Goal: Task Accomplishment & Management: Use online tool/utility

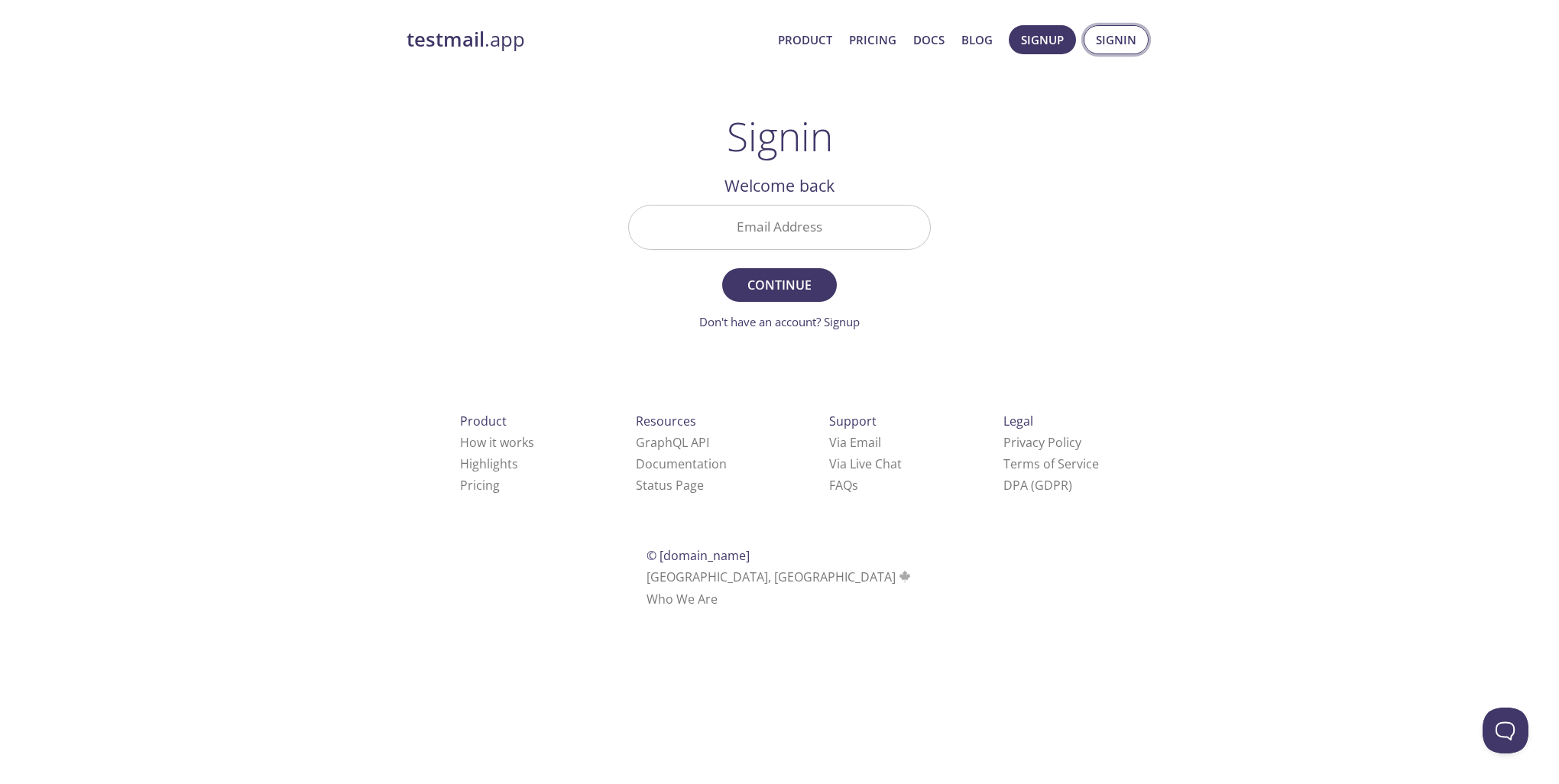
click at [1106, 34] on span "Signin" at bounding box center [1116, 40] width 41 height 20
click at [837, 228] on input "Email Address" at bounding box center [779, 227] width 301 height 43
type input "[PERSON_NAME][EMAIL_ADDRESS][DOMAIN_NAME]"
click at [722, 268] on button "Continue" at bounding box center [779, 285] width 114 height 33
click at [723, 225] on input "Signin Security Code" at bounding box center [779, 227] width 301 height 43
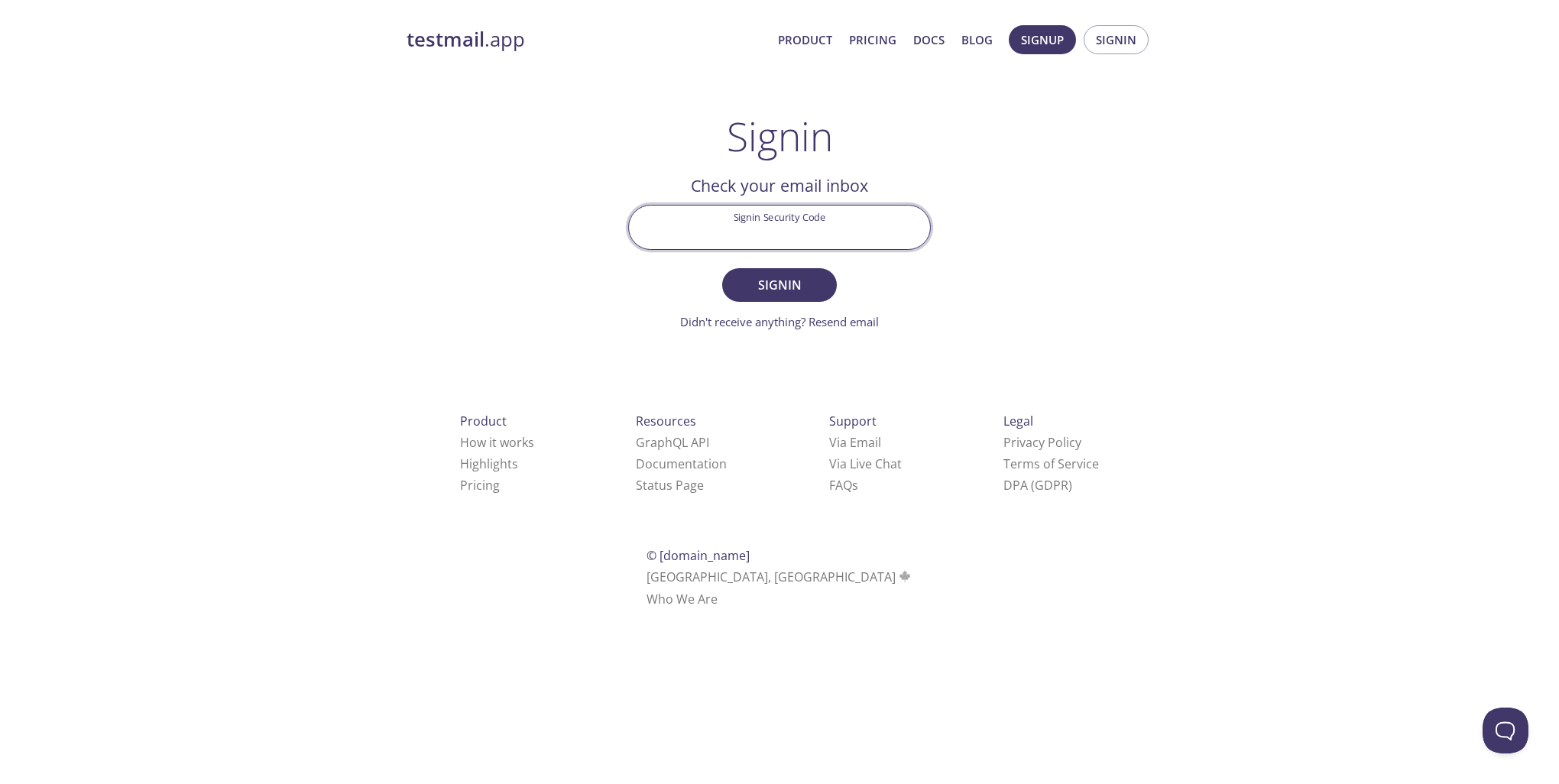
paste input "HFMF8JQ"
type input "HFMF8JQ"
click at [801, 281] on span "Signin" at bounding box center [779, 286] width 81 height 22
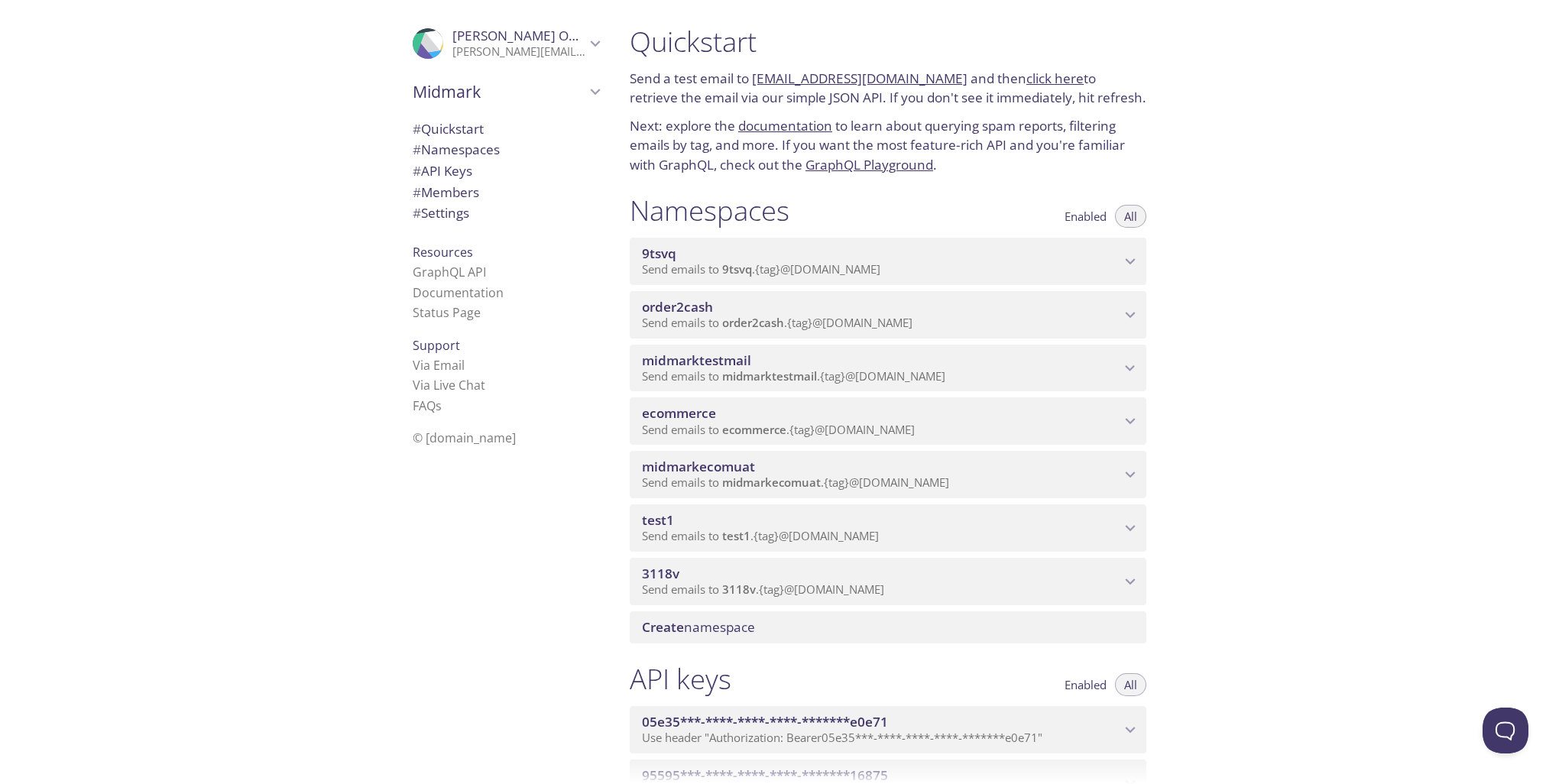
click at [499, 603] on div ".cls-1 { fill: #6d5ca8; } .cls-2 { fill: #3fc191; } .cls-3 { fill: #3b4752; } .…" at bounding box center [503, 392] width 230 height 784
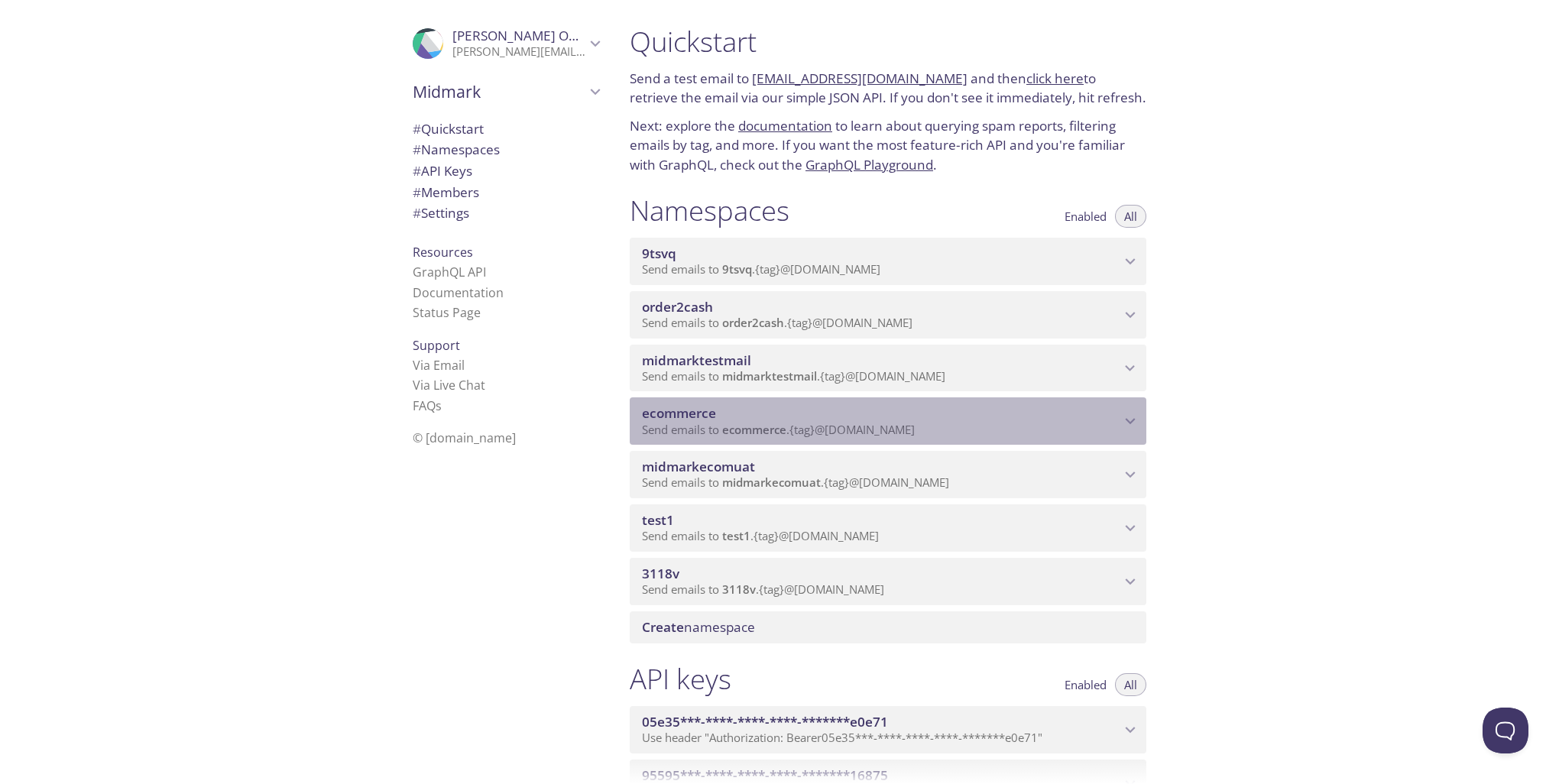
click at [695, 420] on span "ecommerce" at bounding box center [679, 412] width 74 height 18
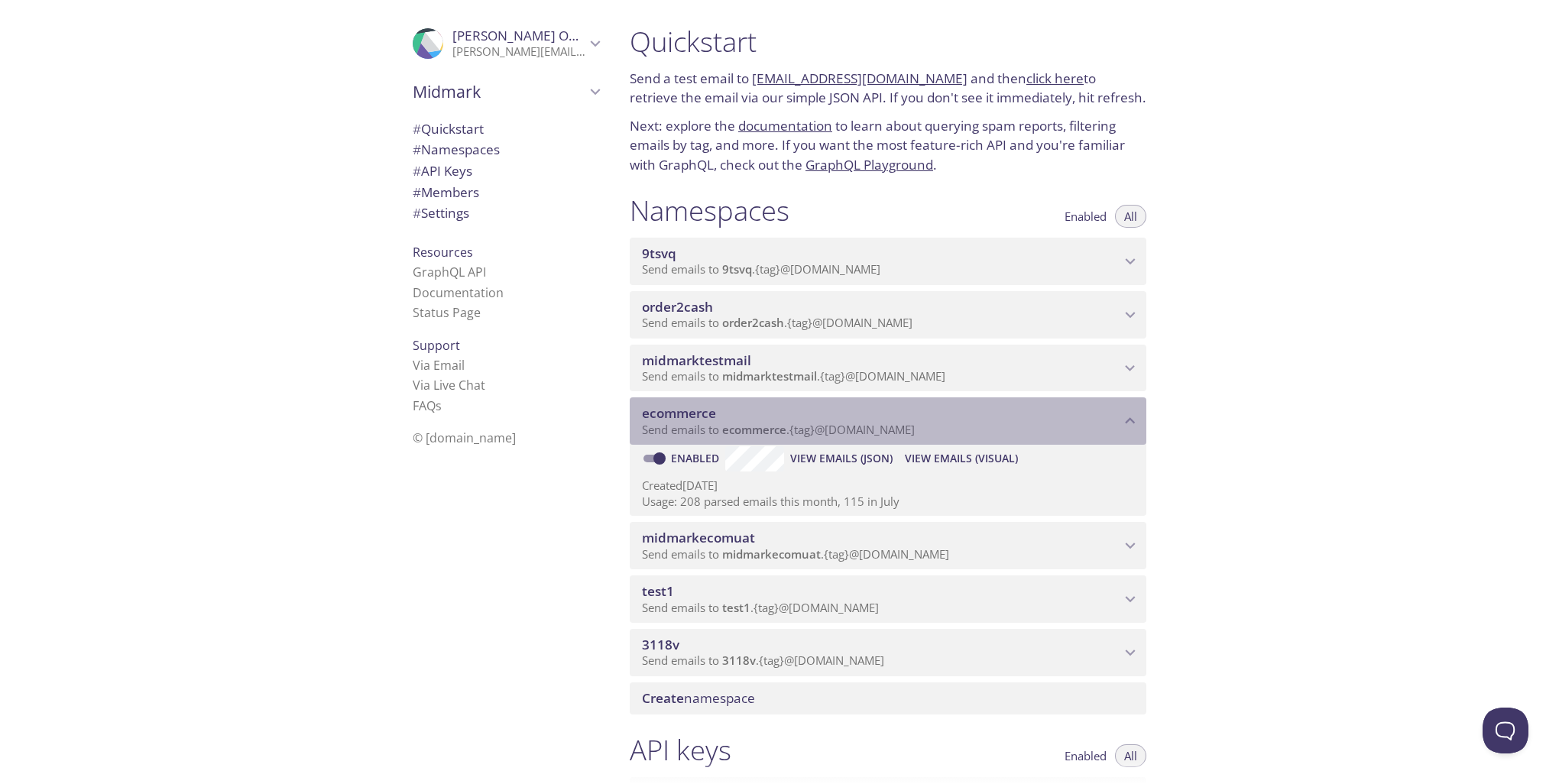
drag, startPoint x: 723, startPoint y: 430, endPoint x: 813, endPoint y: 432, distance: 90.0
click at [813, 432] on span "Send emails to ecommerce . {tag} @[DOMAIN_NAME]" at bounding box center [778, 429] width 273 height 15
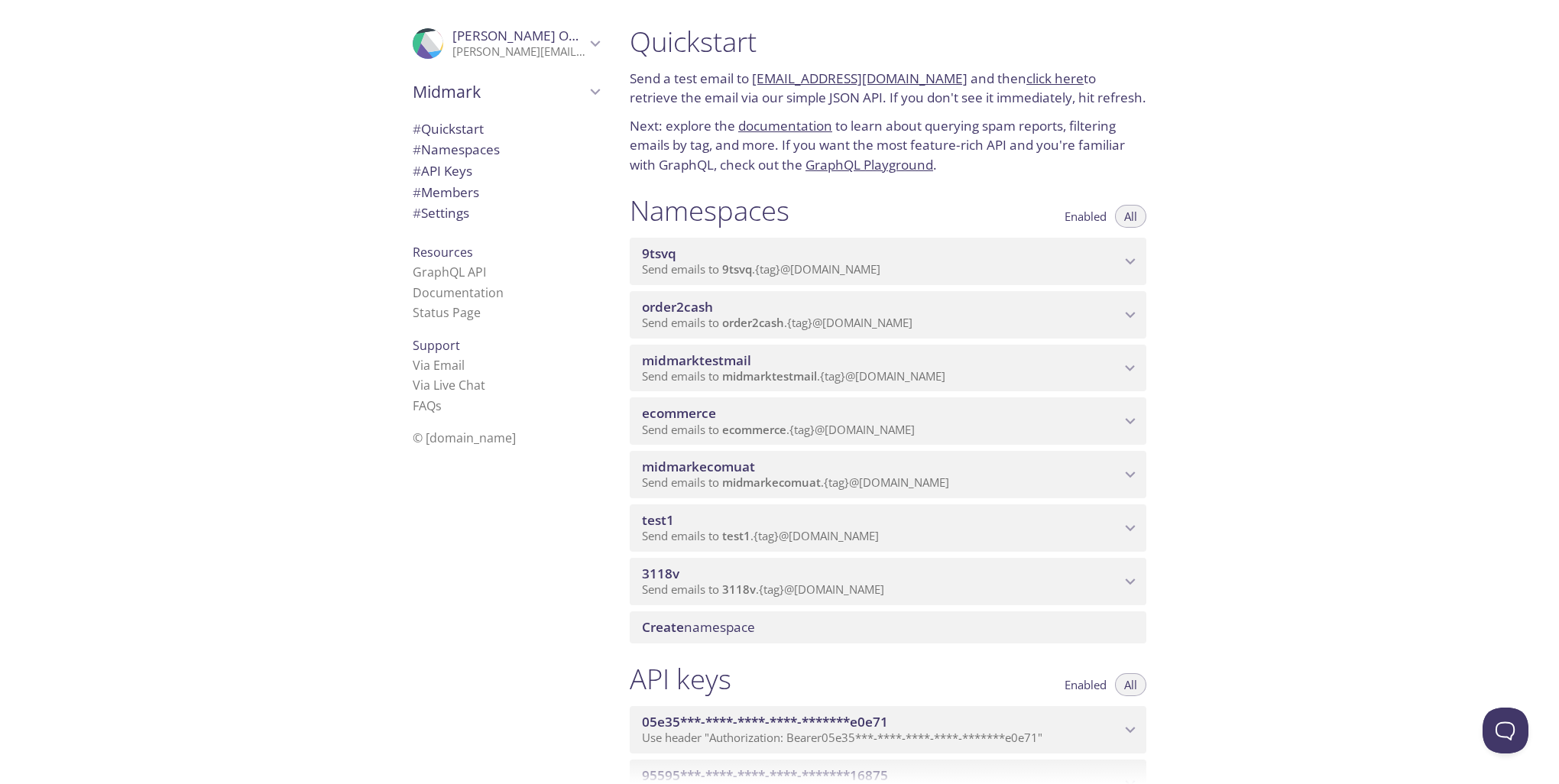
click at [807, 436] on span "Send emails to ecommerce . {tag} @[DOMAIN_NAME]" at bounding box center [778, 429] width 273 height 15
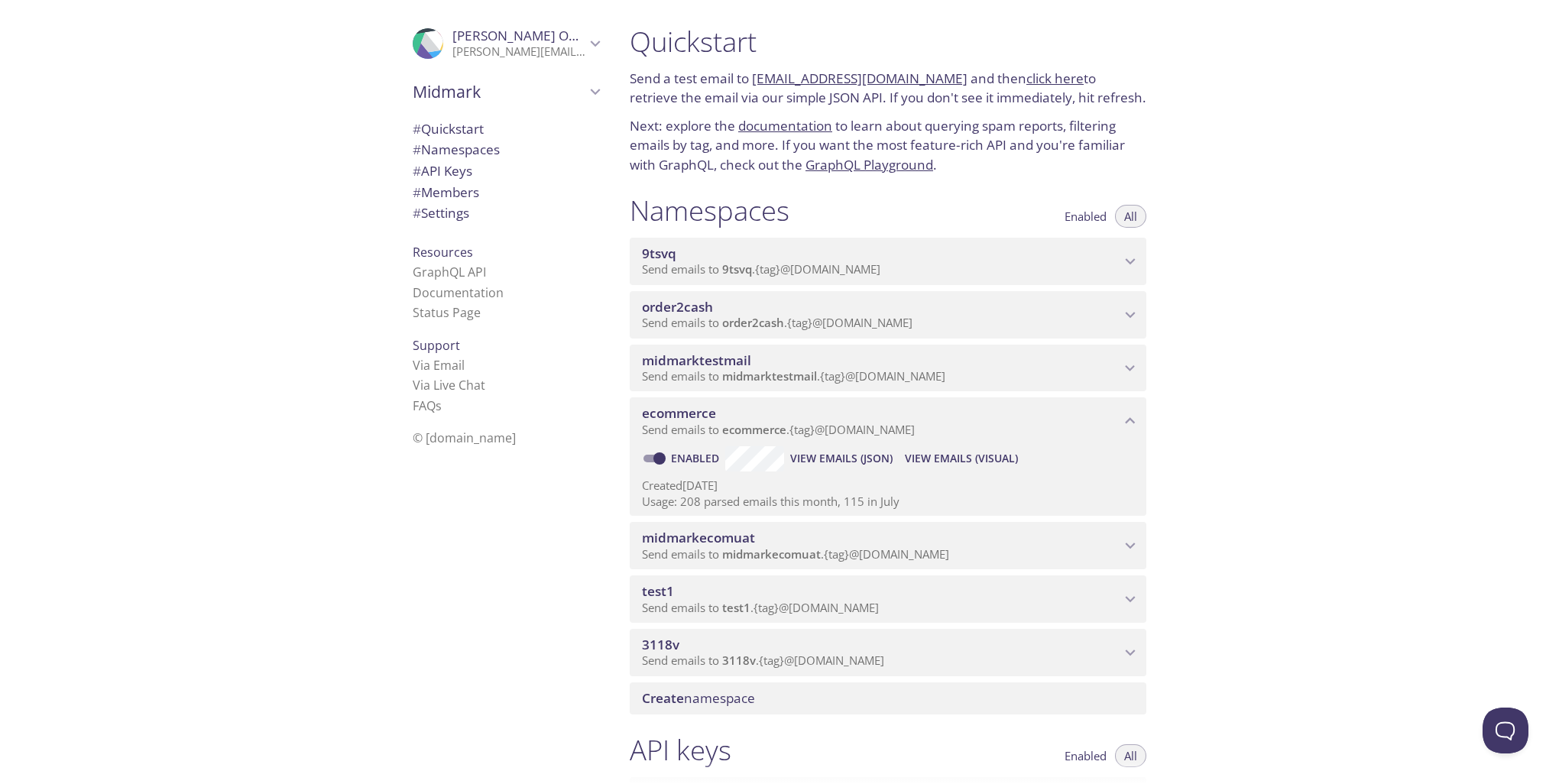
click at [943, 463] on span "View Emails (Visual)" at bounding box center [961, 458] width 113 height 18
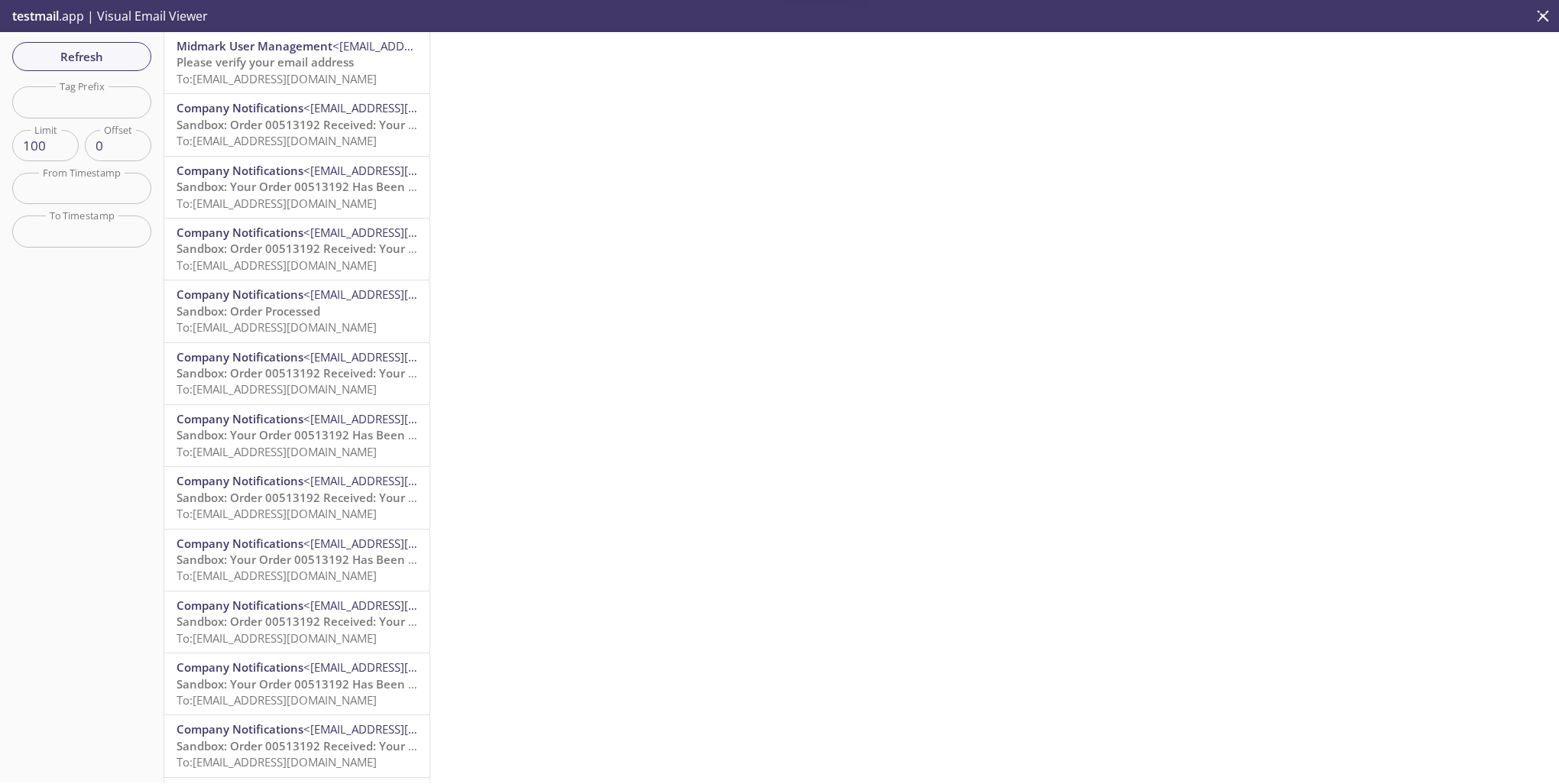
click at [333, 66] on span "Please verify your email address" at bounding box center [265, 62] width 177 height 15
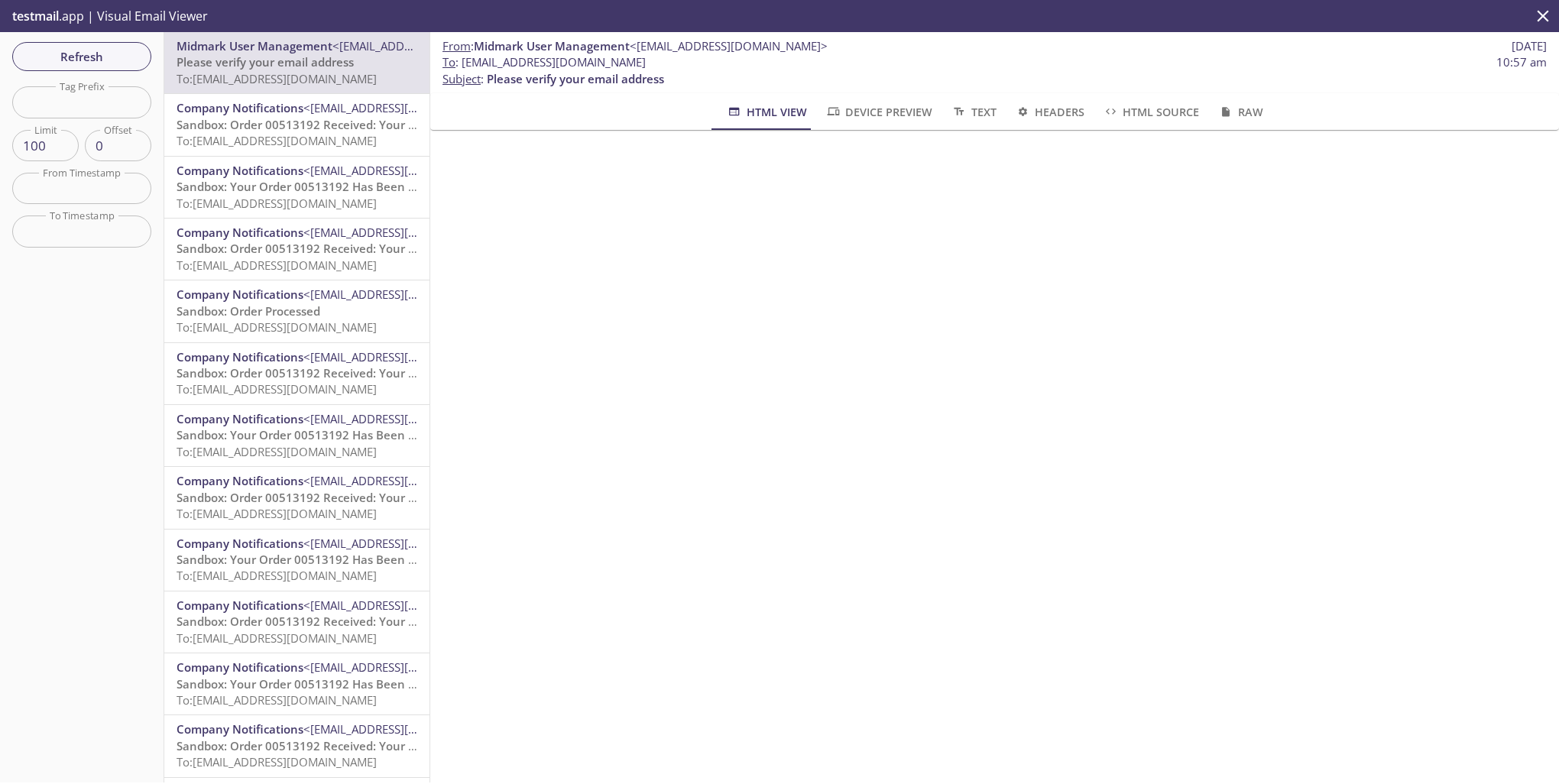
drag, startPoint x: 462, startPoint y: 59, endPoint x: 701, endPoint y: 58, distance: 239.0
click at [701, 58] on span "To : [EMAIL_ADDRESS][DOMAIN_NAME] 10:57 am" at bounding box center [995, 62] width 1105 height 16
copy span "[EMAIL_ADDRESS][DOMAIN_NAME]"
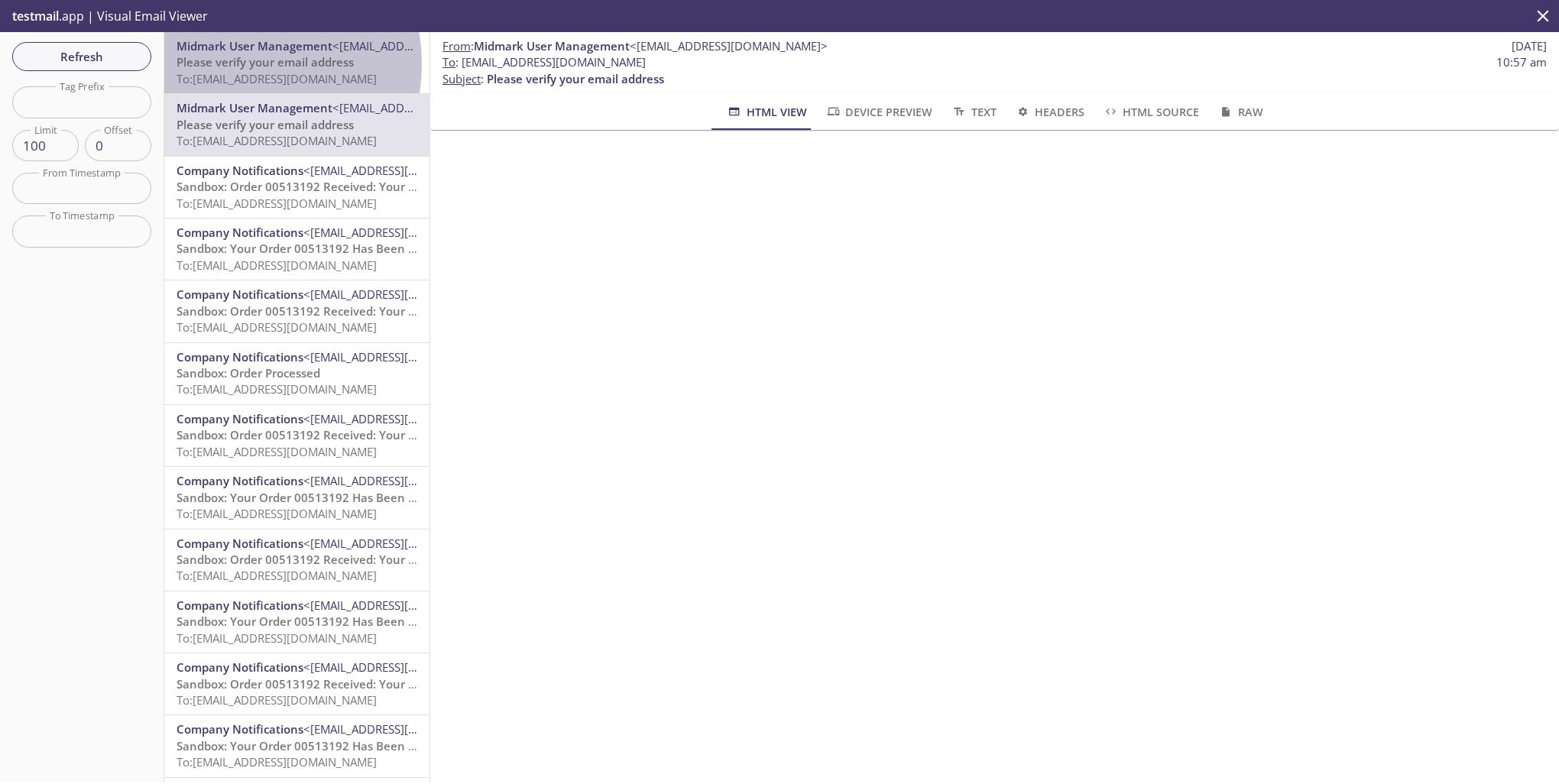
click at [231, 64] on span "Please verify your email address" at bounding box center [265, 62] width 177 height 15
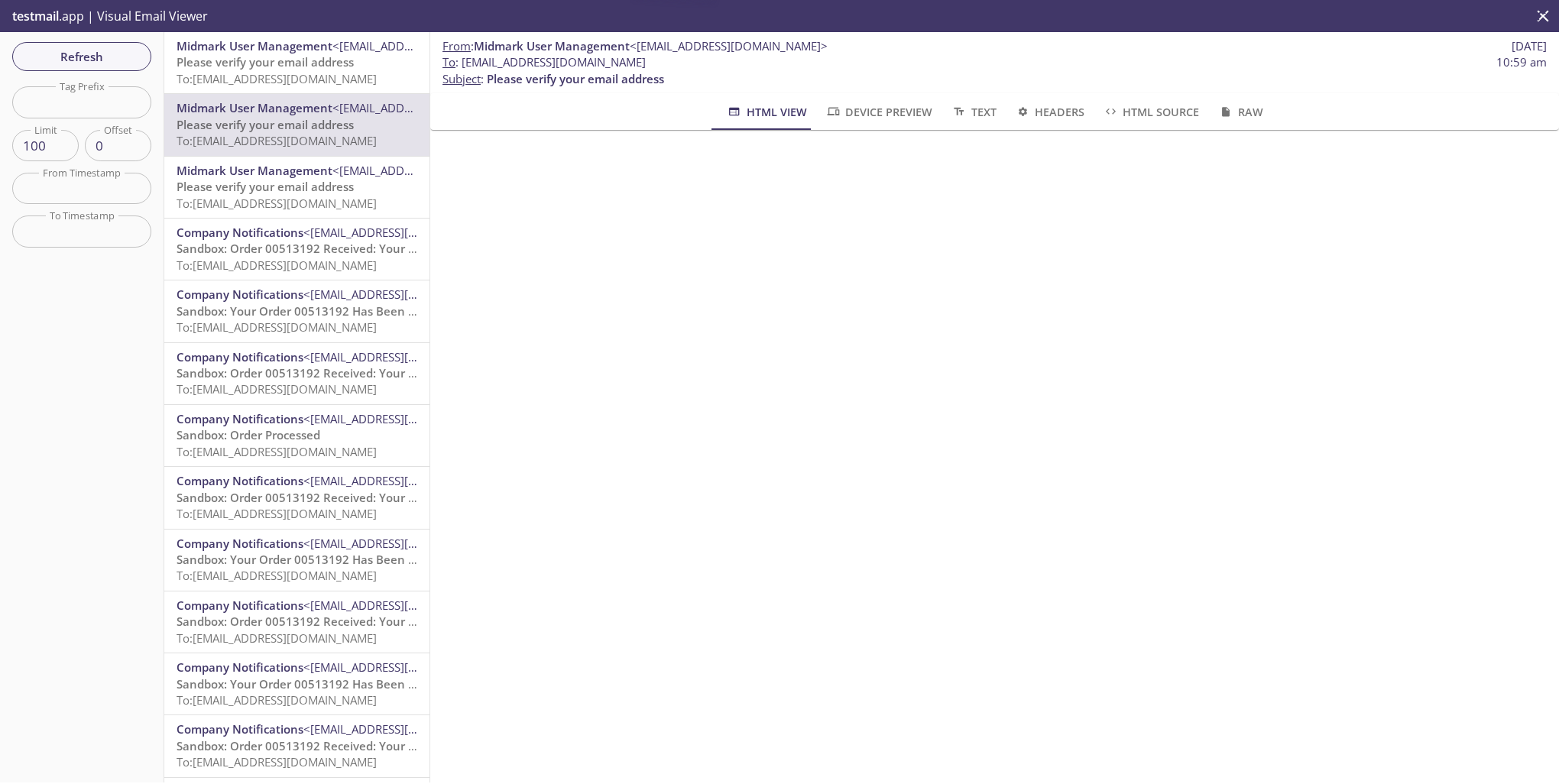
click at [307, 48] on span "Midmark User Management" at bounding box center [254, 46] width 156 height 15
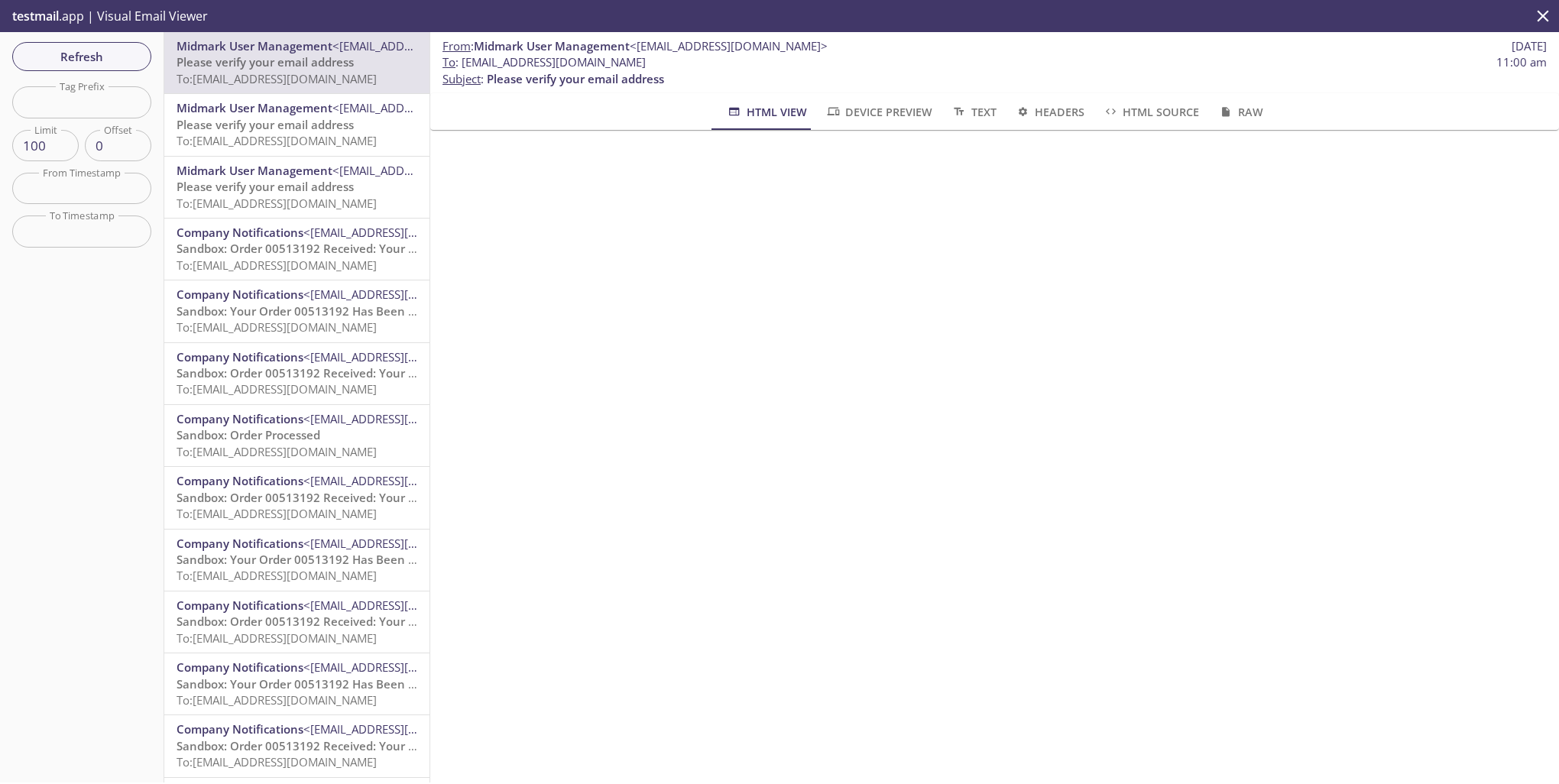
drag, startPoint x: 461, startPoint y: 59, endPoint x: 677, endPoint y: 61, distance: 216.0
click at [677, 61] on span "To : ecommerce.roakley@inbox.testmail.app 11:00 am" at bounding box center [995, 62] width 1105 height 16
copy span "ecommerce.roakley@inbox.testmail.app"
